Goal: Task Accomplishment & Management: Manage account settings

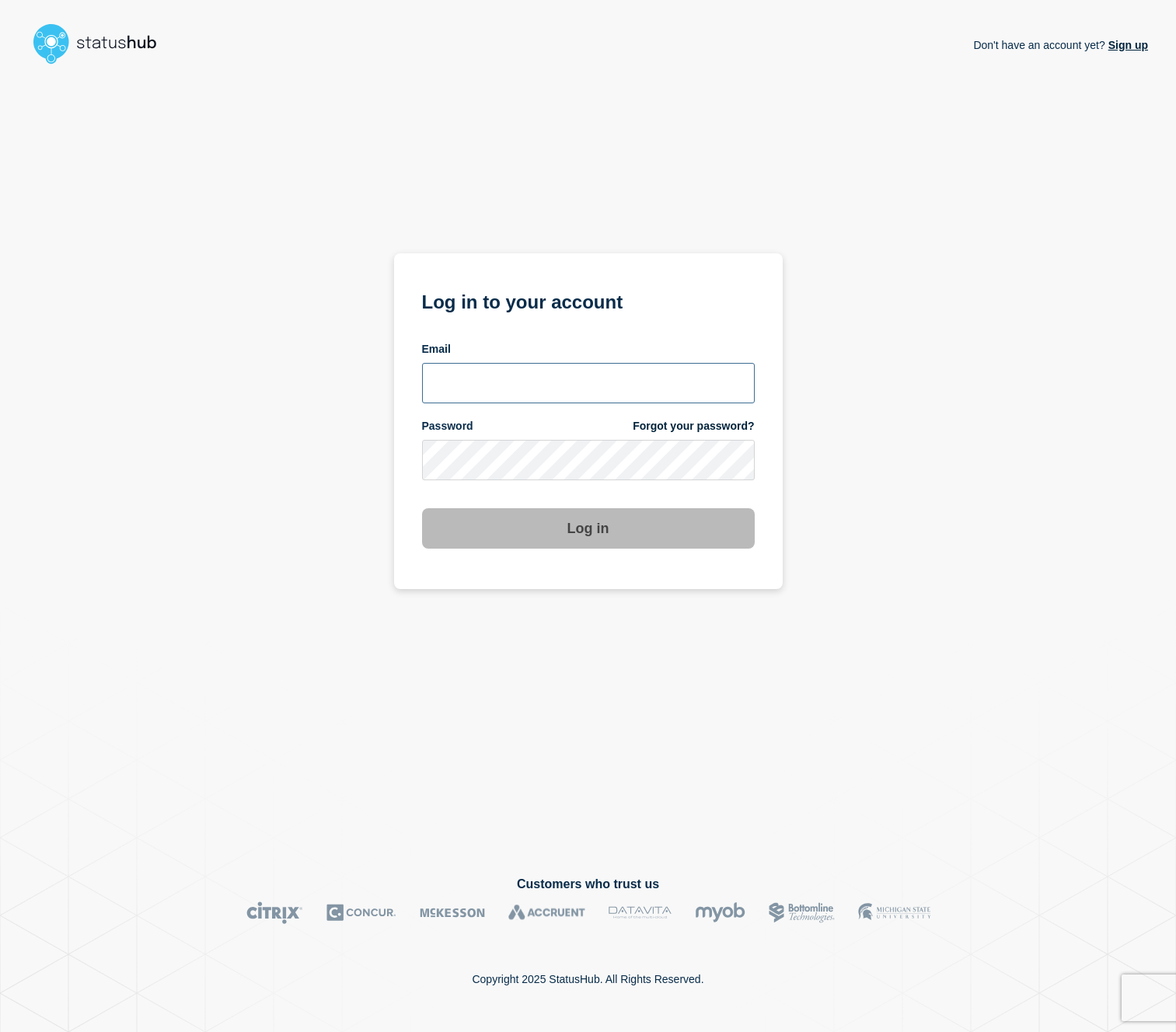
type input "cormac.mccarthy+78@gmail.com"
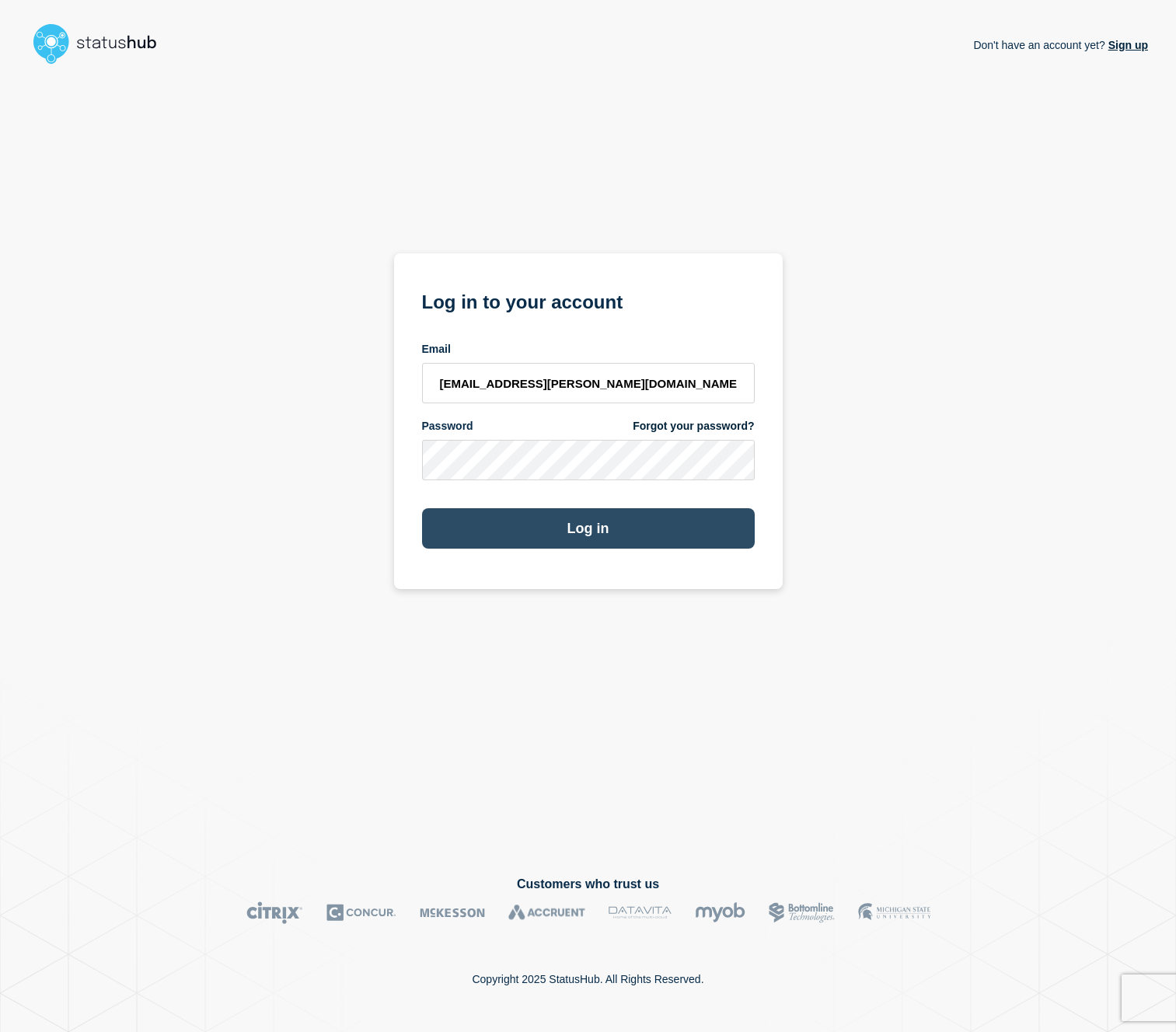
click at [594, 521] on button "Log in" at bounding box center [588, 528] width 332 height 41
